Goal: Task Accomplishment & Management: Use online tool/utility

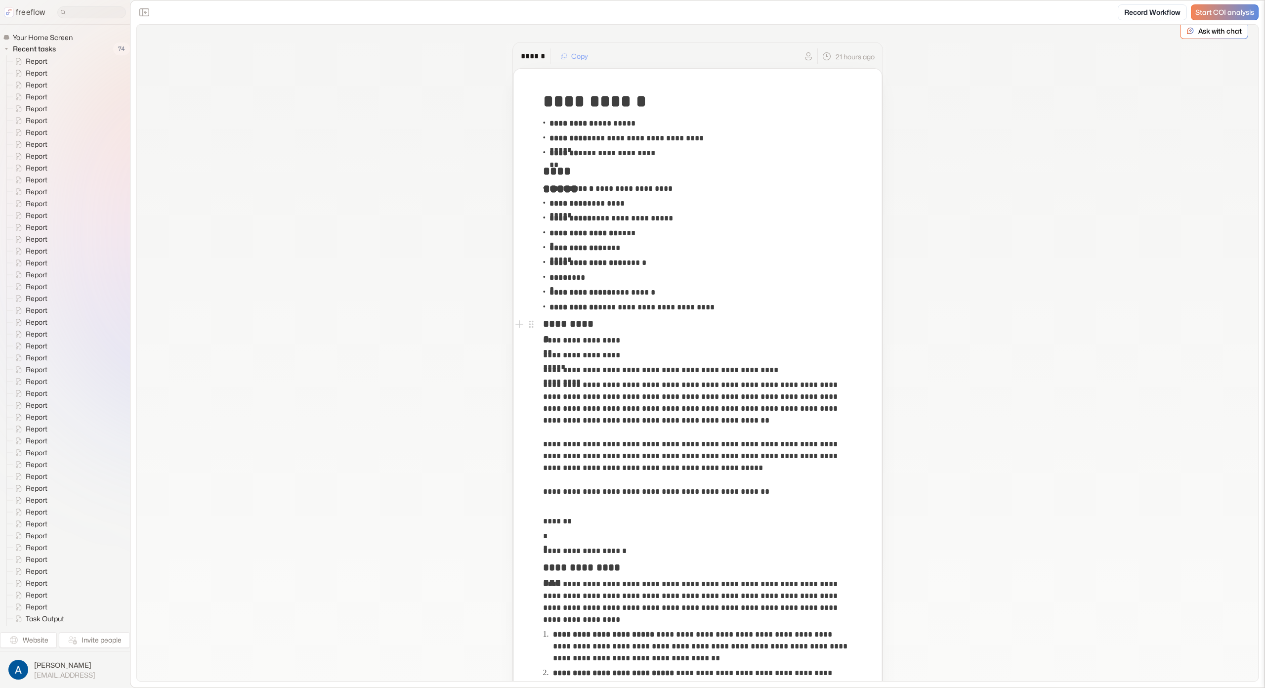
scroll to position [113, 0]
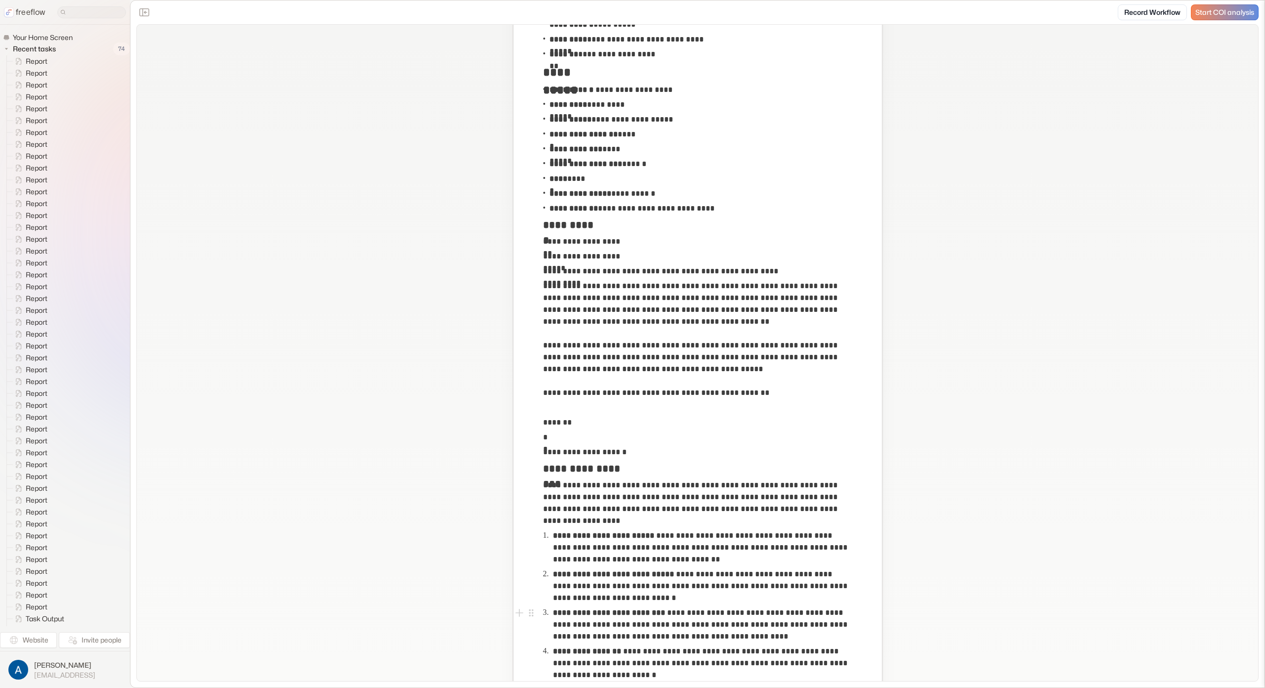
scroll to position [0, 0]
